Goal: Task Accomplishment & Management: Manage account settings

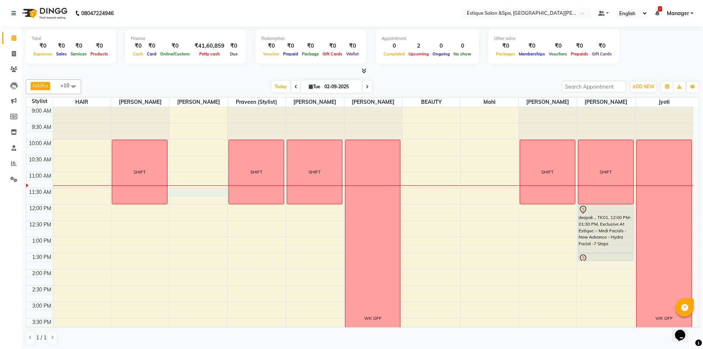
click at [197, 189] on div "9:00 AM 9:30 AM 10:00 AM 10:30 AM 11:00 AM 11:30 AM 12:00 PM 12:30 PM 1:00 PM 1…" at bounding box center [359, 318] width 667 height 422
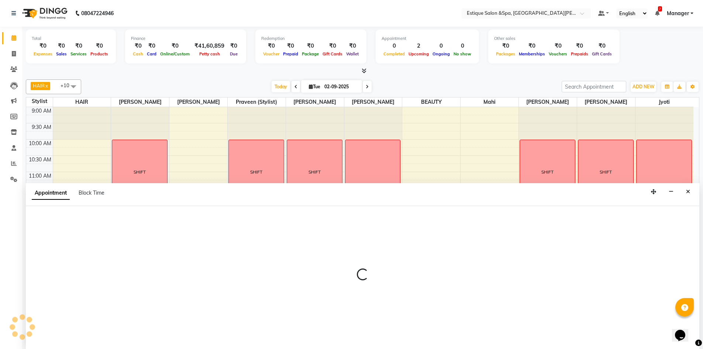
scroll to position [0, 0]
select select "20112"
select select "690"
select select "tentative"
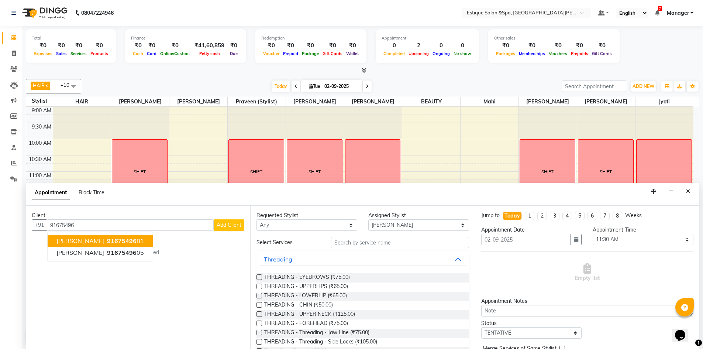
click at [125, 241] on span "91675496" at bounding box center [122, 240] width 30 height 7
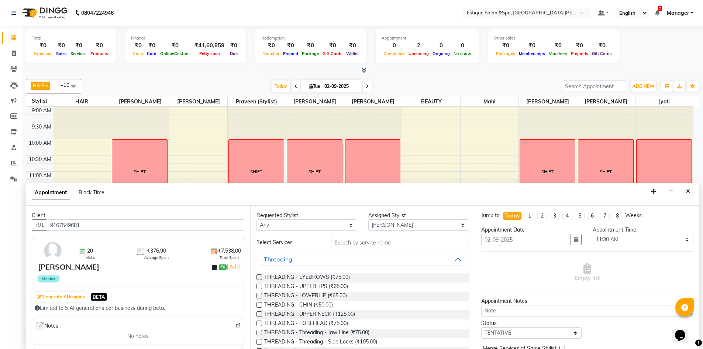
type input "9167549681"
click at [388, 241] on input "text" at bounding box center [400, 242] width 138 height 11
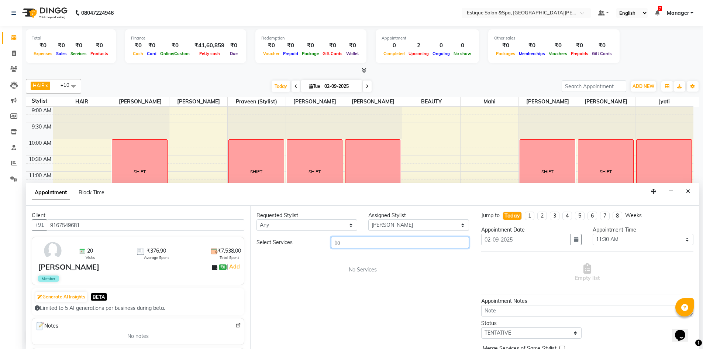
type input "b"
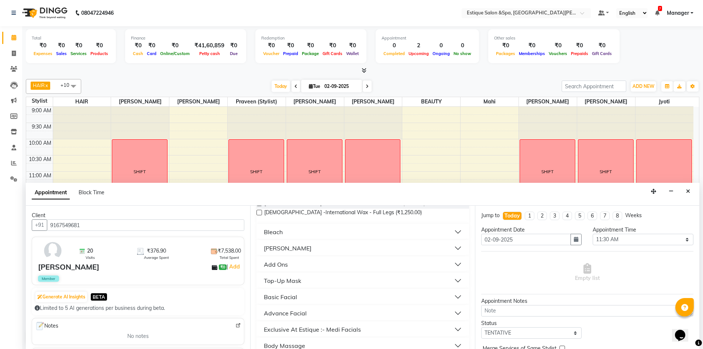
scroll to position [0, 0]
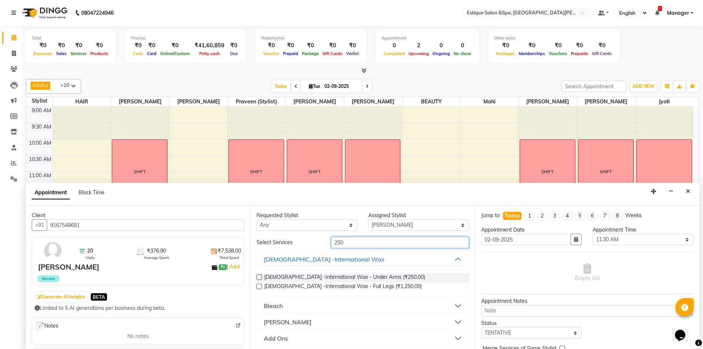
click at [381, 237] on input "250" at bounding box center [400, 242] width 138 height 11
type input "2"
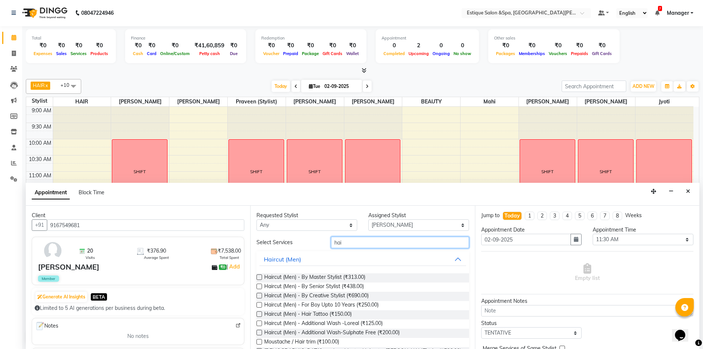
type input "hai"
click at [259, 305] on label at bounding box center [259, 305] width 6 height 6
click at [259, 305] on input "checkbox" at bounding box center [258, 305] width 5 height 5
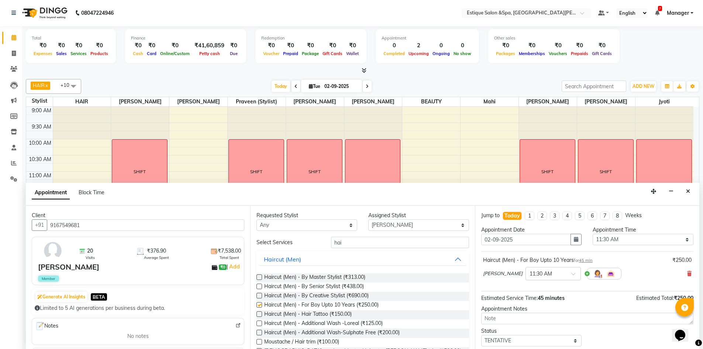
checkbox input "false"
click at [544, 339] on select "Select TENTATIVE CONFIRM CHECK-IN UPCOMING" at bounding box center [531, 340] width 101 height 11
select select "confirm booking"
click at [481, 335] on select "Select TENTATIVE CONFIRM CHECK-IN UPCOMING" at bounding box center [531, 340] width 101 height 11
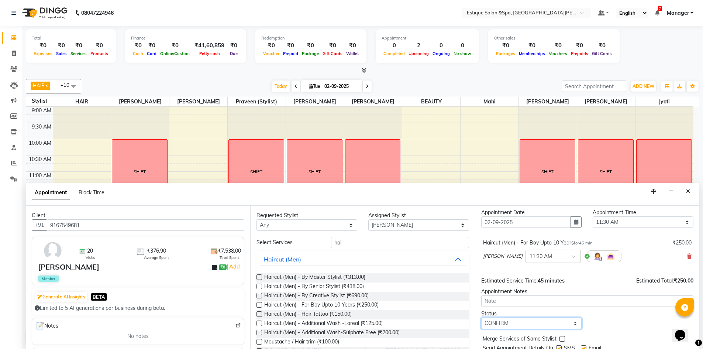
scroll to position [44, 0]
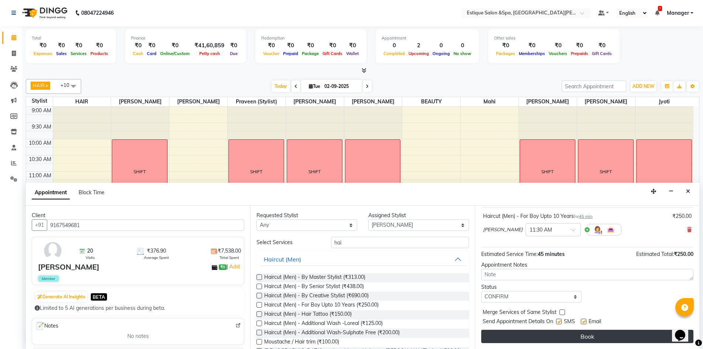
click at [546, 333] on button "Book" at bounding box center [587, 336] width 212 height 13
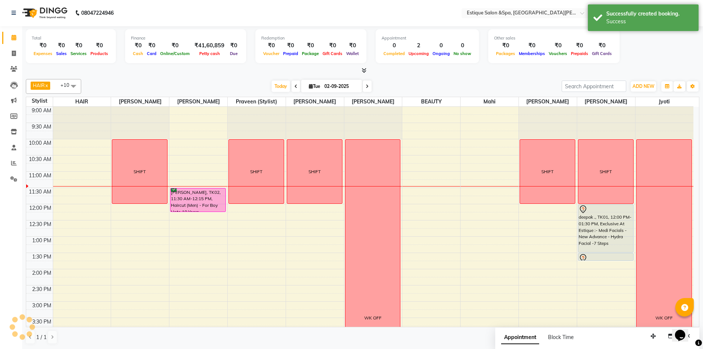
scroll to position [0, 0]
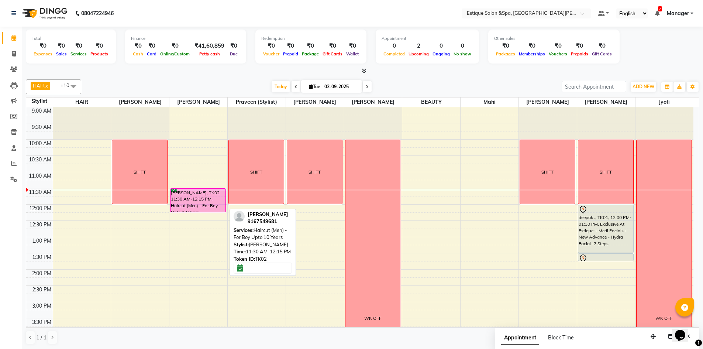
click at [196, 196] on div "[PERSON_NAME], TK02, 11:30 AM-12:15 PM, Haircut (Men) - For Boy Upto 10 Years" at bounding box center [197, 200] width 55 height 23
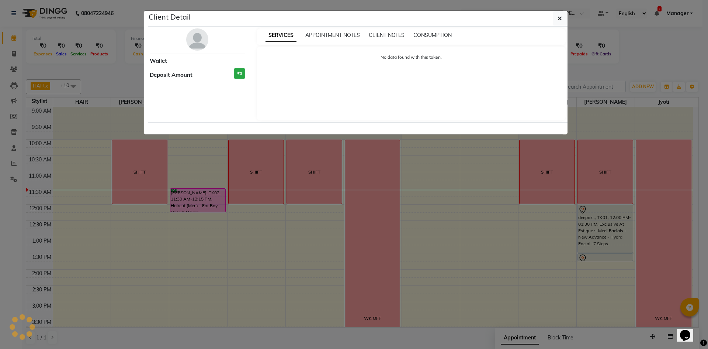
select select "6"
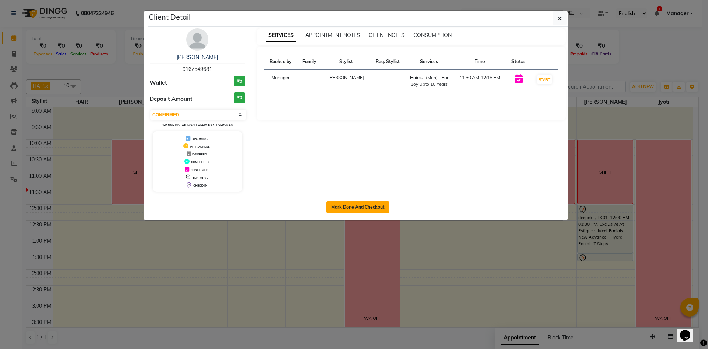
click at [359, 203] on button "Mark Done And Checkout" at bounding box center [358, 207] width 63 height 12
select select "service"
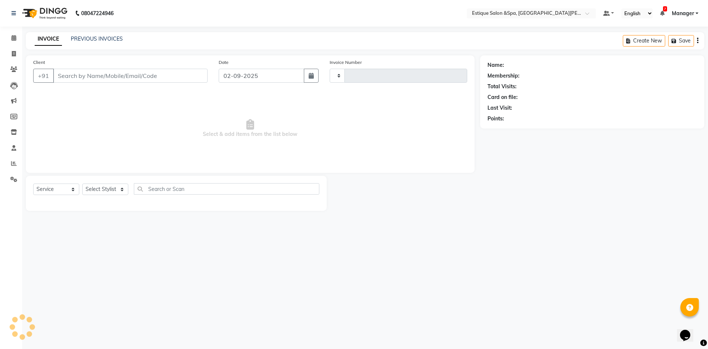
type input "2452"
select select "3928"
type input "9167549681"
select select "20112"
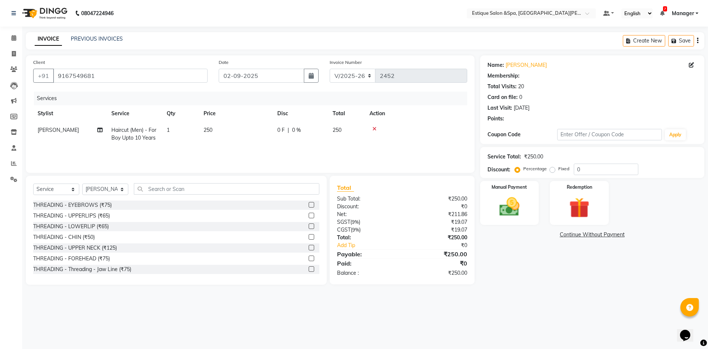
select select "1: Object"
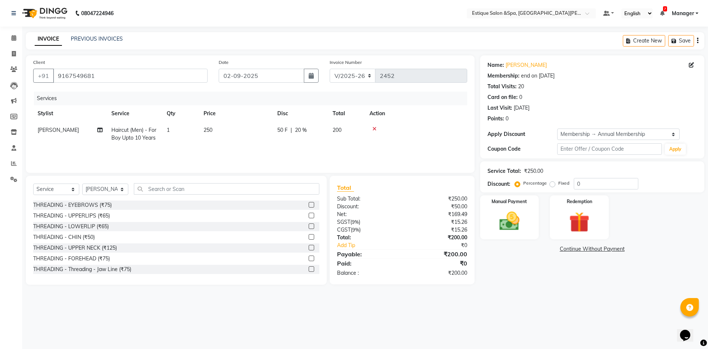
type input "20"
click at [512, 224] on img at bounding box center [510, 221] width 34 height 24
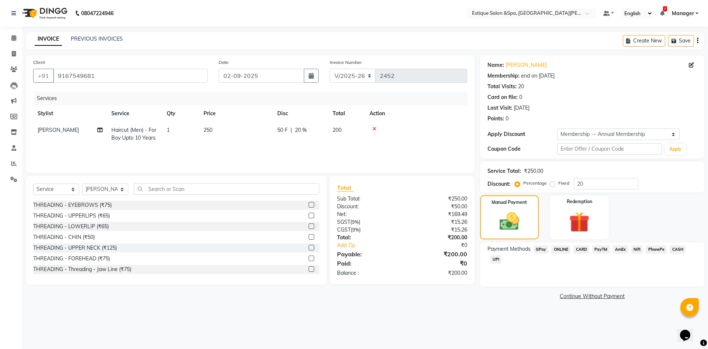
click at [540, 248] on span "GPay" at bounding box center [541, 249] width 15 height 8
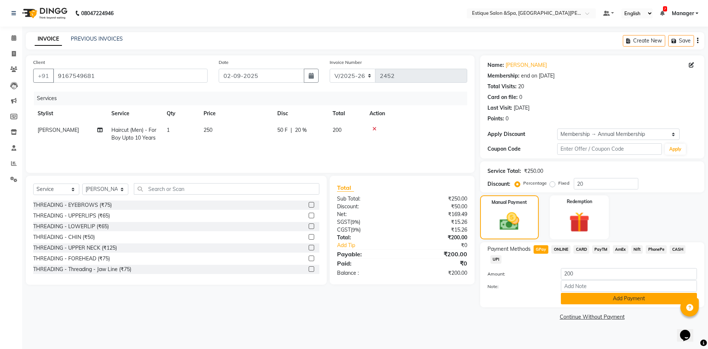
click at [634, 297] on button "Add Payment" at bounding box center [629, 298] width 136 height 11
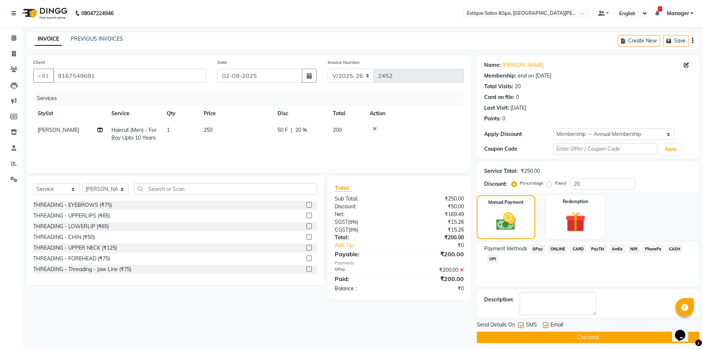
click at [591, 335] on button "Checkout" at bounding box center [588, 336] width 223 height 11
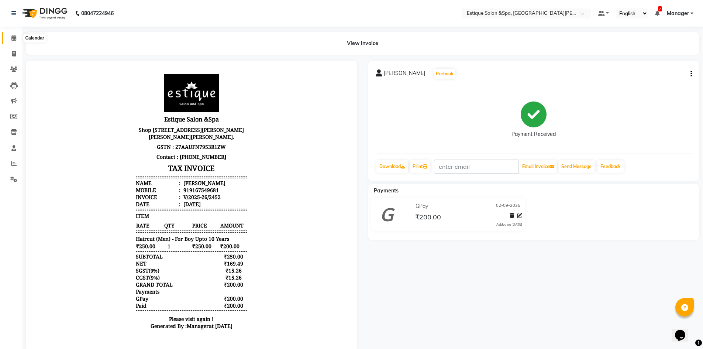
click at [12, 37] on icon at bounding box center [13, 38] width 5 height 6
